Goal: Information Seeking & Learning: Learn about a topic

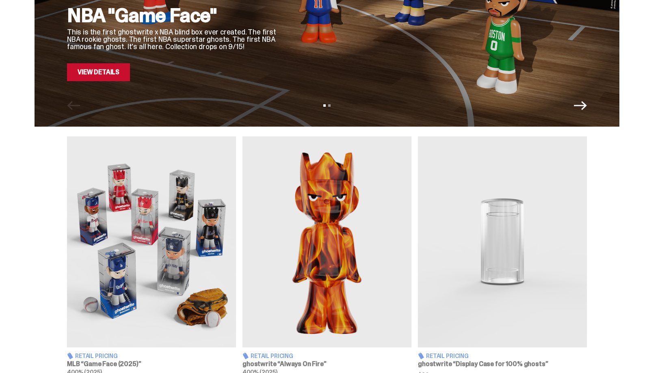
scroll to position [234, 0]
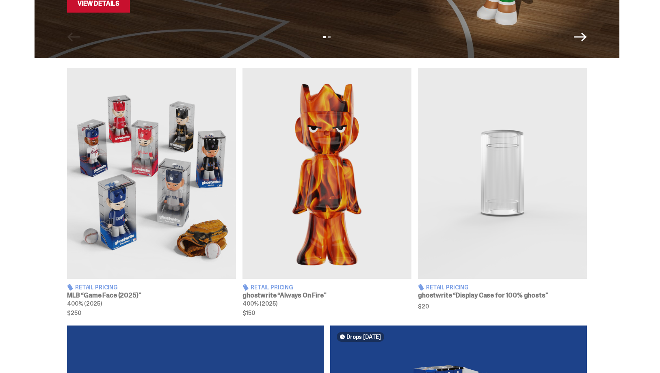
click at [171, 185] on img at bounding box center [151, 173] width 169 height 211
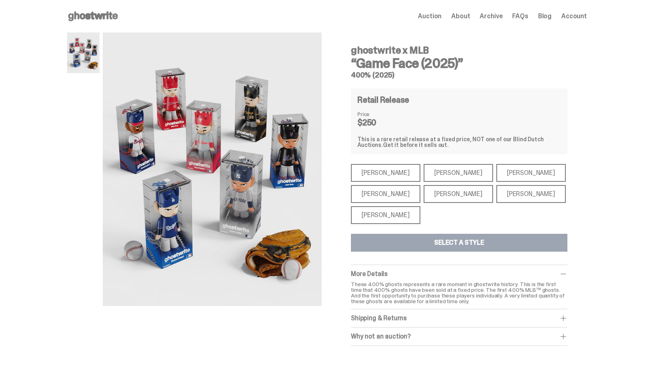
click at [394, 168] on div "[PERSON_NAME]" at bounding box center [385, 173] width 69 height 18
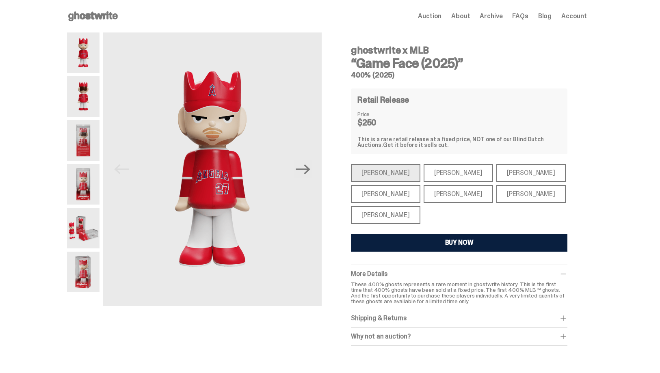
click at [431, 173] on div "[PERSON_NAME]" at bounding box center [458, 173] width 69 height 18
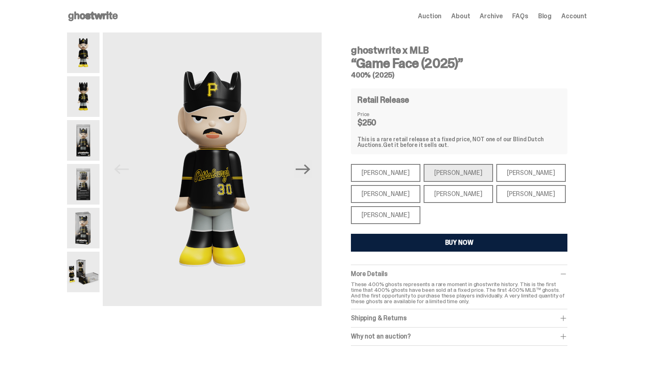
click at [496, 172] on div "[PERSON_NAME]" at bounding box center [530, 173] width 69 height 18
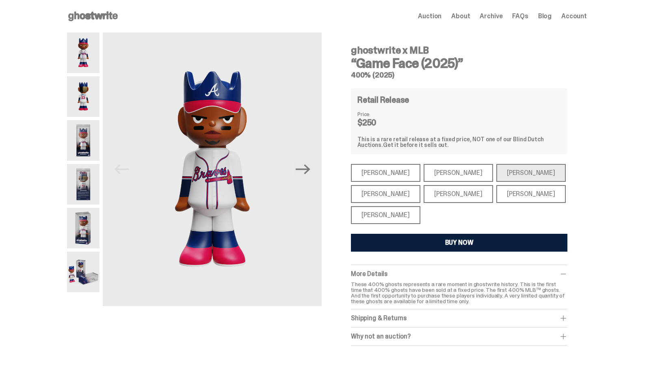
click at [496, 200] on div "[PERSON_NAME]" at bounding box center [530, 194] width 69 height 18
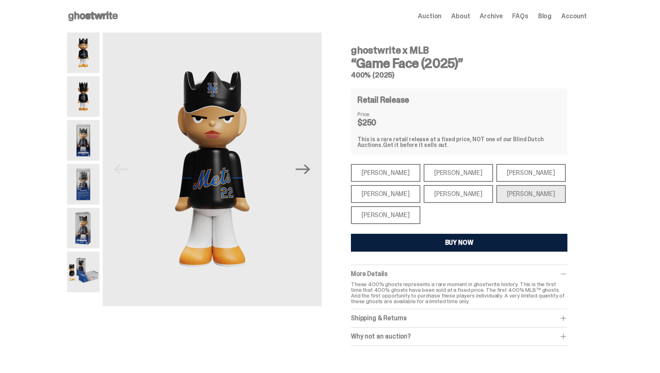
click at [440, 194] on div "[PERSON_NAME]" at bounding box center [458, 194] width 69 height 18
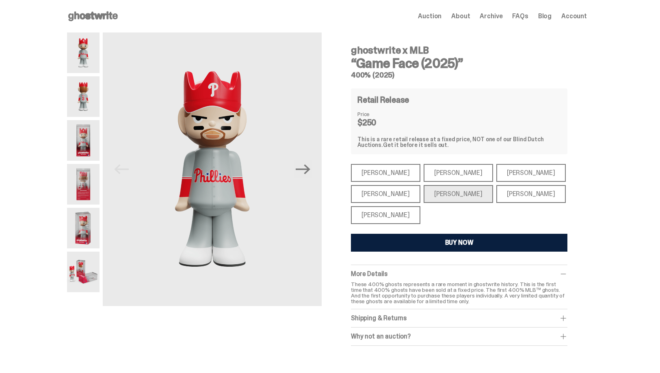
click at [369, 199] on div "[PERSON_NAME]" at bounding box center [385, 194] width 69 height 18
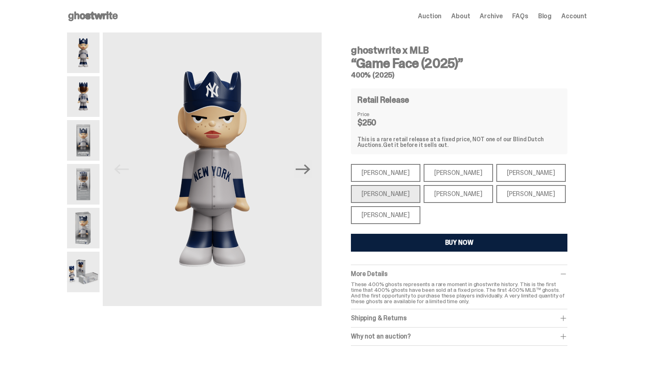
click at [371, 219] on div "[PERSON_NAME]" at bounding box center [385, 215] width 69 height 18
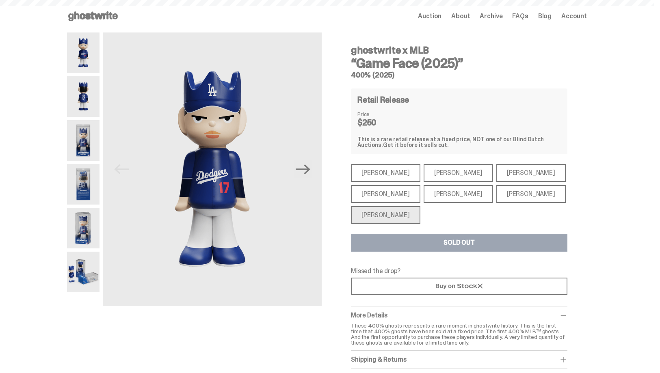
scroll to position [234, 0]
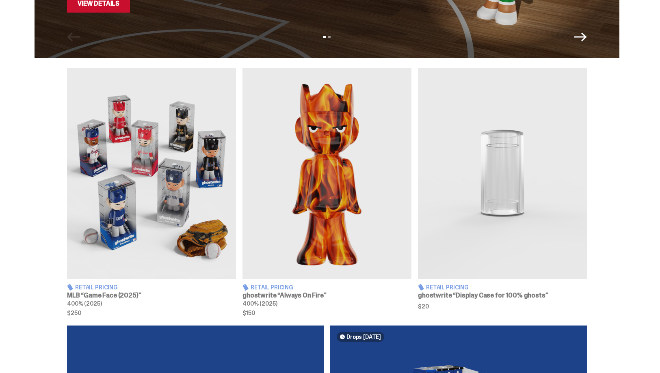
click at [270, 160] on img at bounding box center [326, 173] width 169 height 211
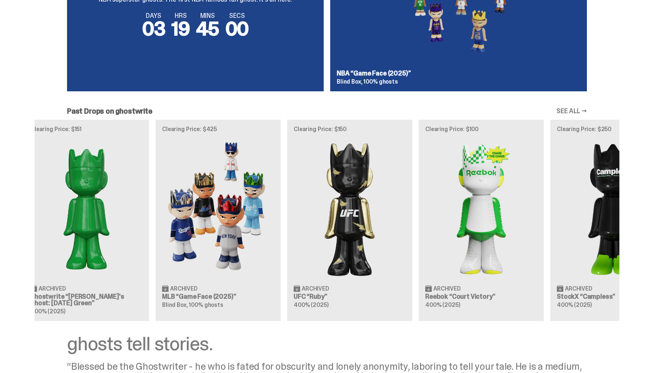
scroll to position [0, 202]
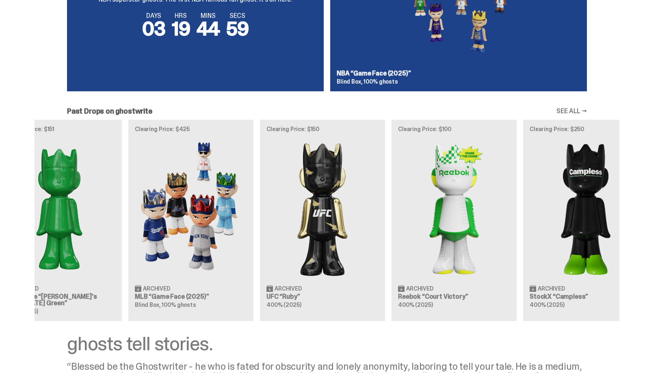
click at [167, 191] on img at bounding box center [191, 208] width 112 height 140
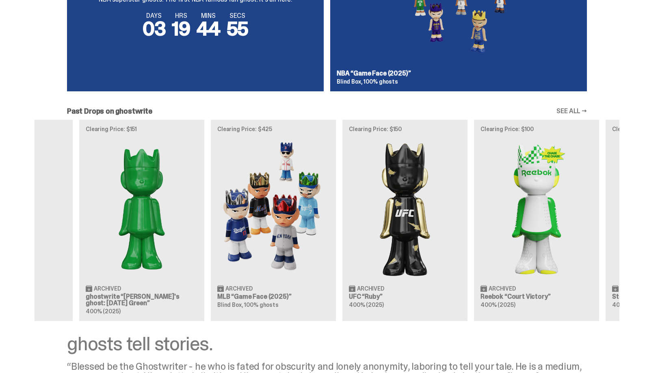
scroll to position [0, 263]
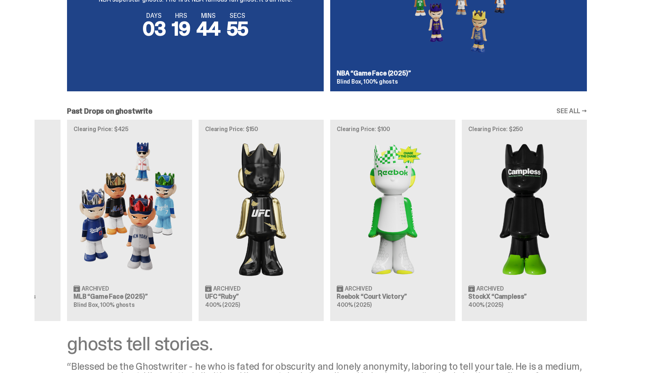
click at [196, 144] on div "Clearing Price: $356 Archived ghostwrite “Two” 400% (2025) Clearing Price: $151…" at bounding box center [64, 220] width 520 height 201
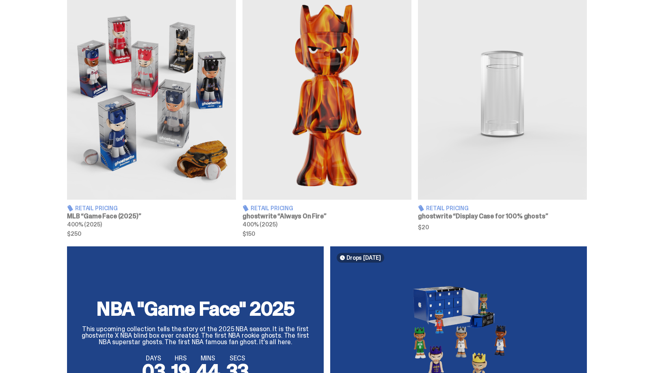
scroll to position [0, 0]
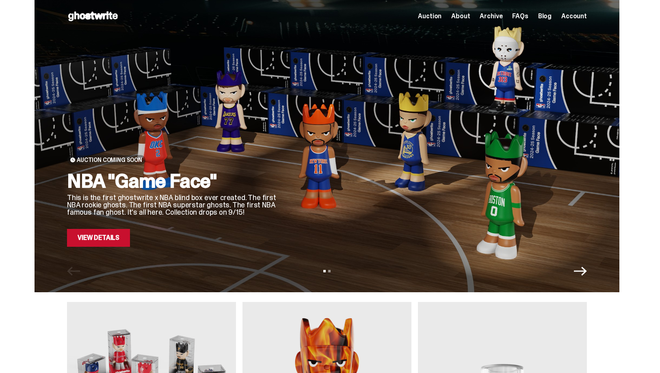
click at [502, 19] on span "Archive" at bounding box center [491, 16] width 23 height 6
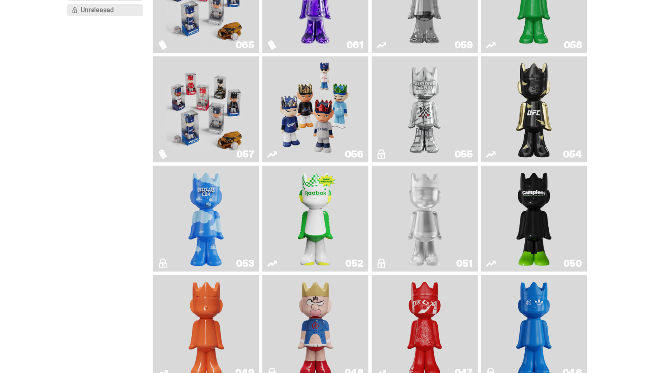
scroll to position [279, 0]
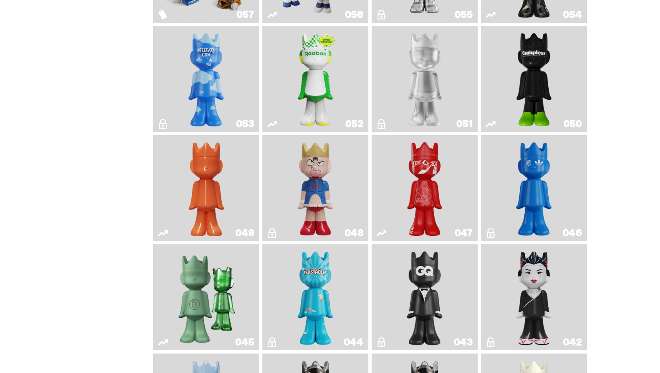
click at [230, 184] on link "049" at bounding box center [206, 187] width 96 height 99
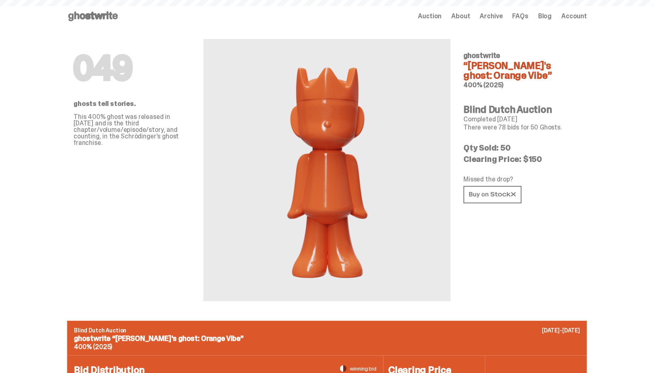
scroll to position [279, 0]
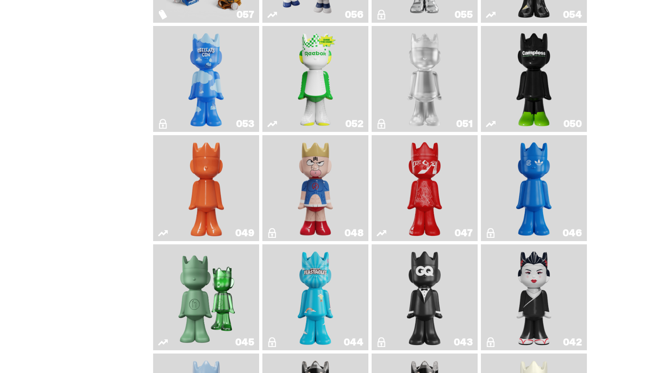
click at [332, 179] on img "Kinnikuman" at bounding box center [315, 187] width 43 height 99
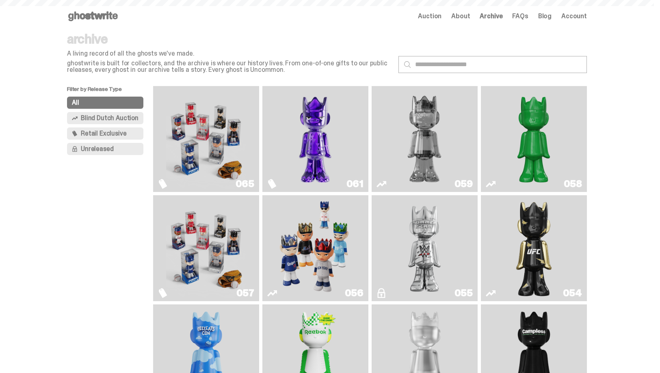
scroll to position [279, 0]
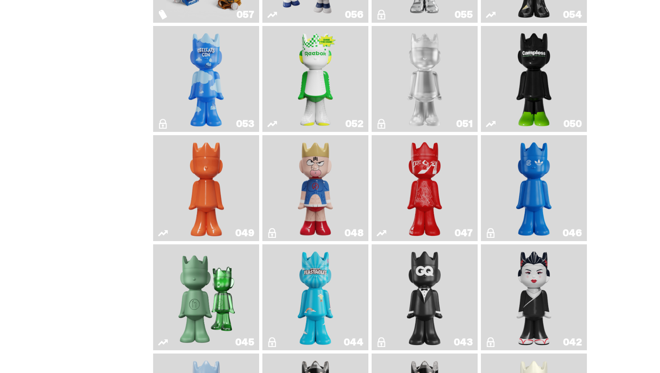
click at [534, 124] on img "Campless" at bounding box center [534, 78] width 43 height 99
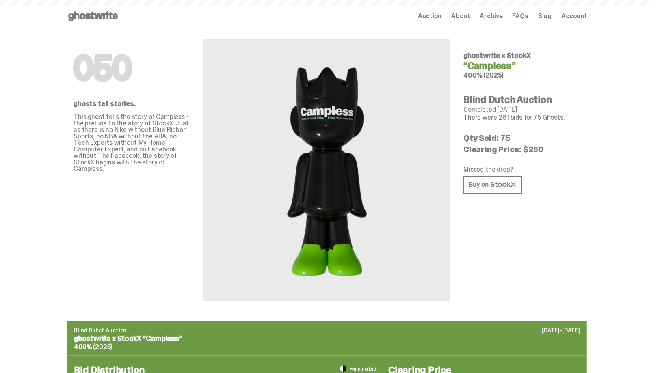
scroll to position [279, 0]
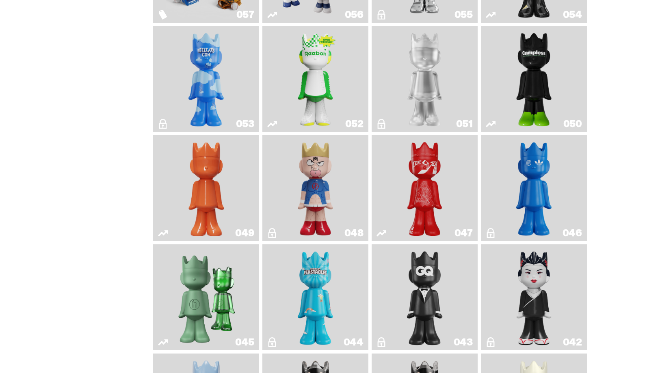
click at [429, 109] on img "LLLoyalty" at bounding box center [424, 78] width 43 height 99
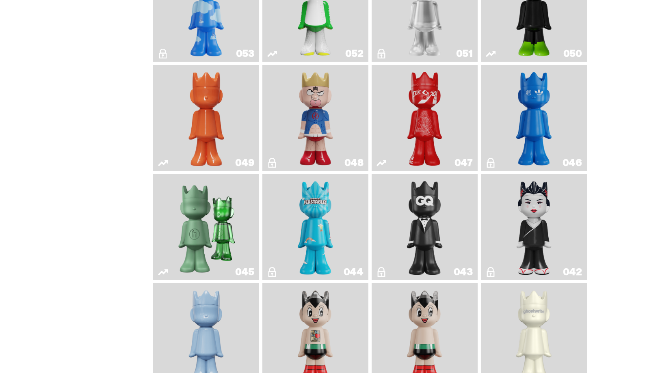
click at [538, 168] on img "ComplexCon HK" at bounding box center [534, 117] width 43 height 99
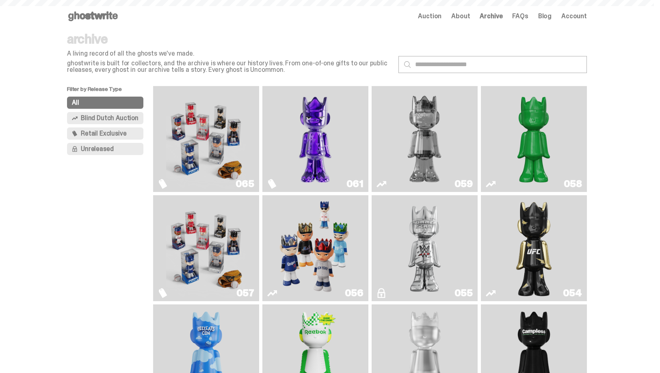
scroll to position [349, 0]
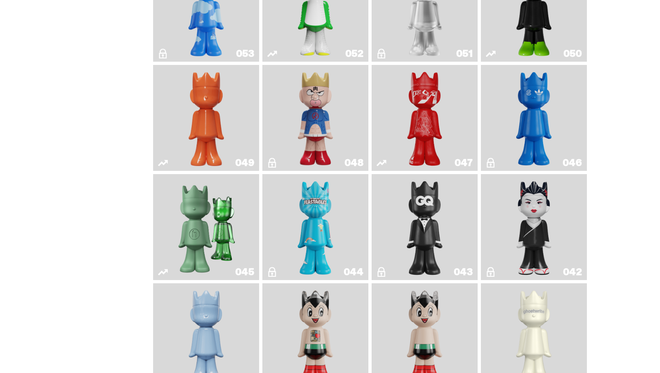
click at [210, 229] on img "Present" at bounding box center [206, 226] width 69 height 99
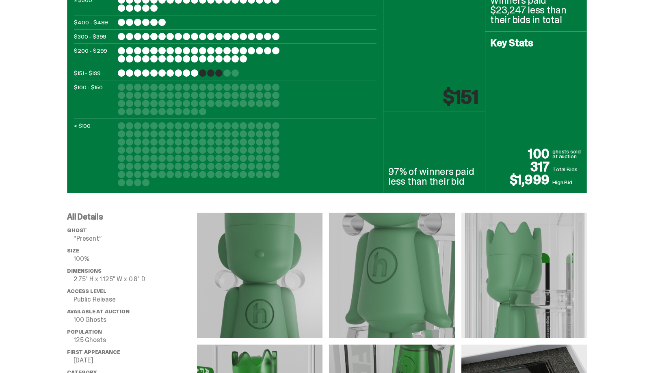
scroll to position [327, 0]
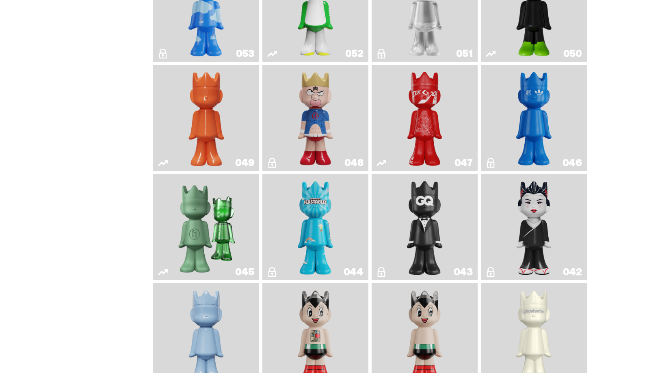
scroll to position [502, 0]
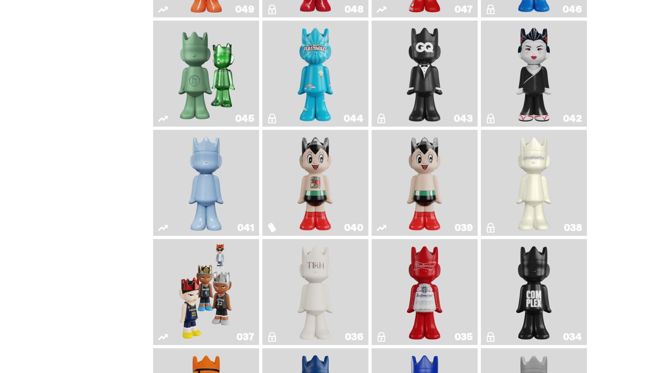
click at [223, 202] on img "Schrödinger's ghost: Winter Blue" at bounding box center [206, 182] width 43 height 99
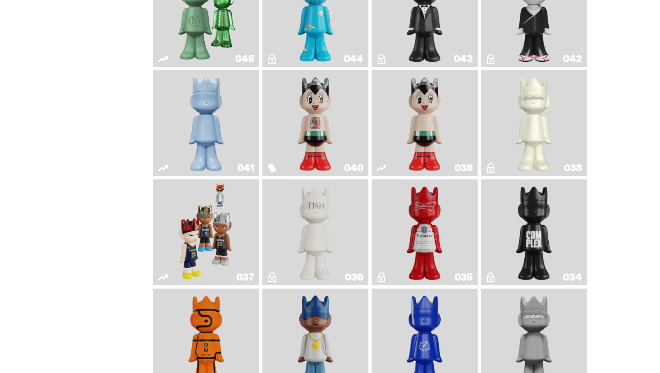
scroll to position [625, 0]
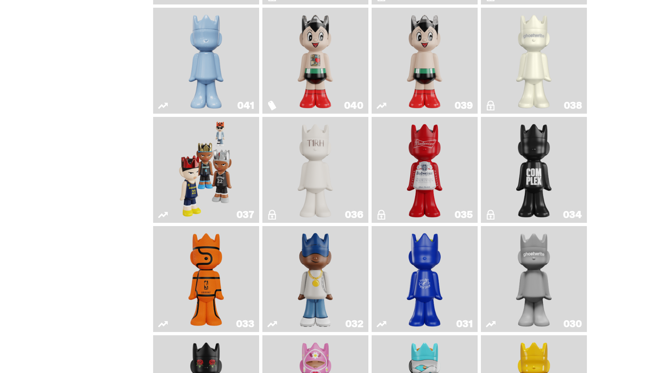
click at [543, 82] on img "1A" at bounding box center [534, 60] width 43 height 99
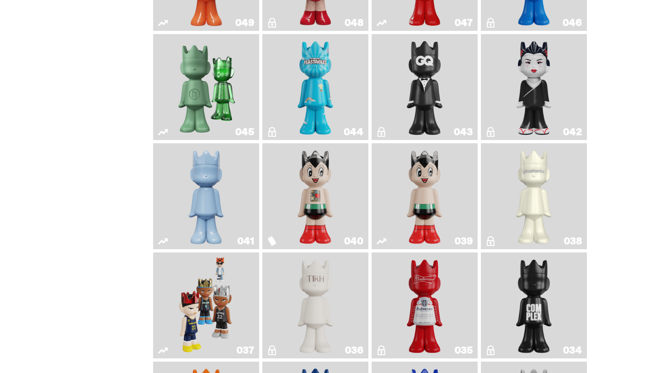
scroll to position [568, 0]
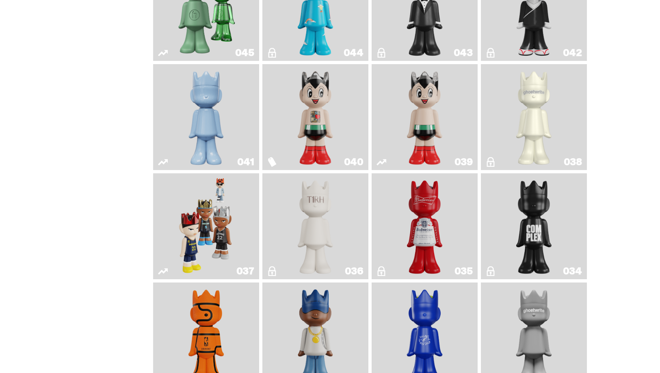
click at [446, 249] on img "The King of ghosts" at bounding box center [424, 226] width 43 height 99
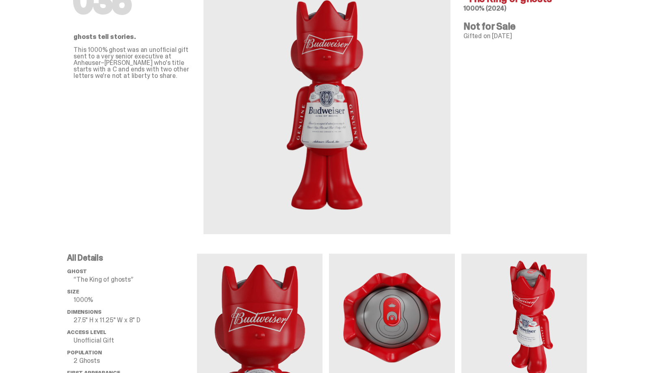
scroll to position [135, 0]
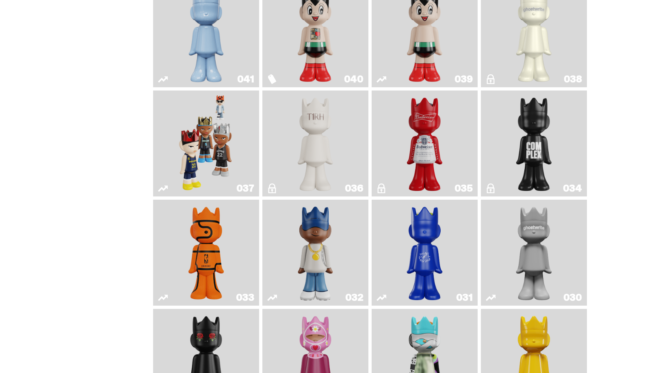
scroll to position [734, 0]
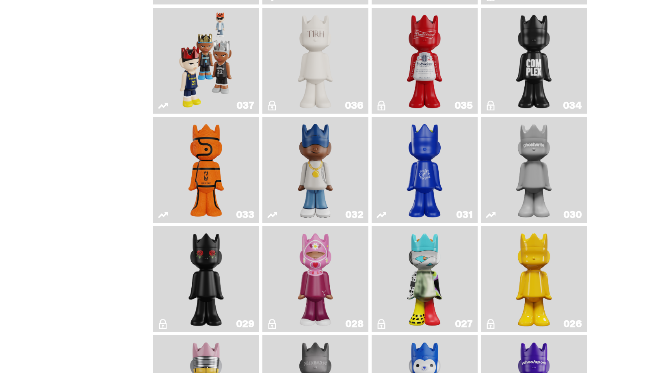
click at [521, 208] on img "One" at bounding box center [534, 169] width 56 height 99
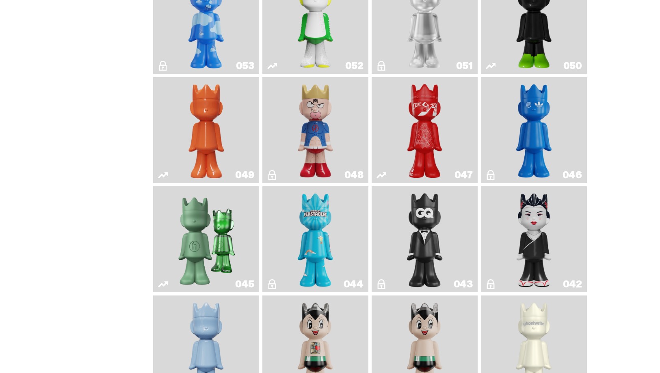
scroll to position [497, 0]
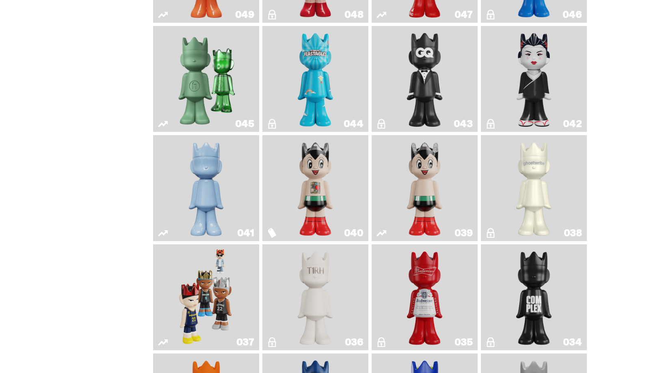
click at [191, 105] on img "Present" at bounding box center [206, 78] width 69 height 99
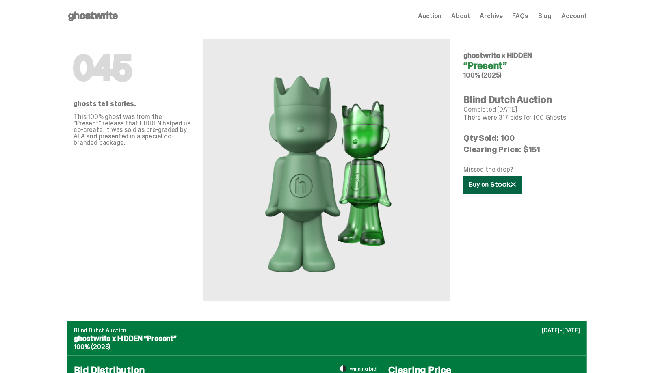
click at [468, 182] on link at bounding box center [492, 184] width 58 height 17
